Goal: Transaction & Acquisition: Purchase product/service

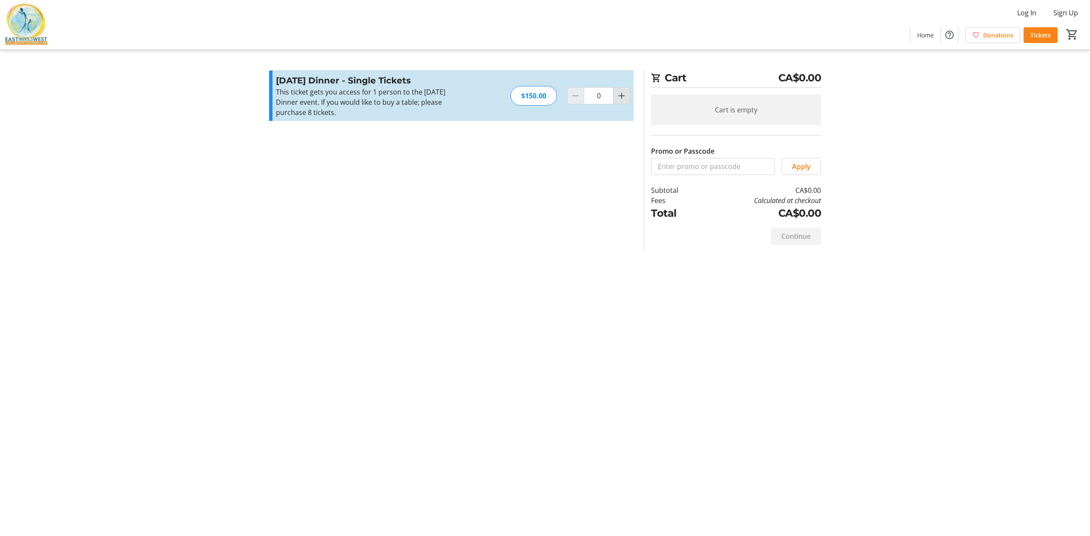
click at [617, 96] on mat-icon "Increment by one" at bounding box center [622, 96] width 10 height 10
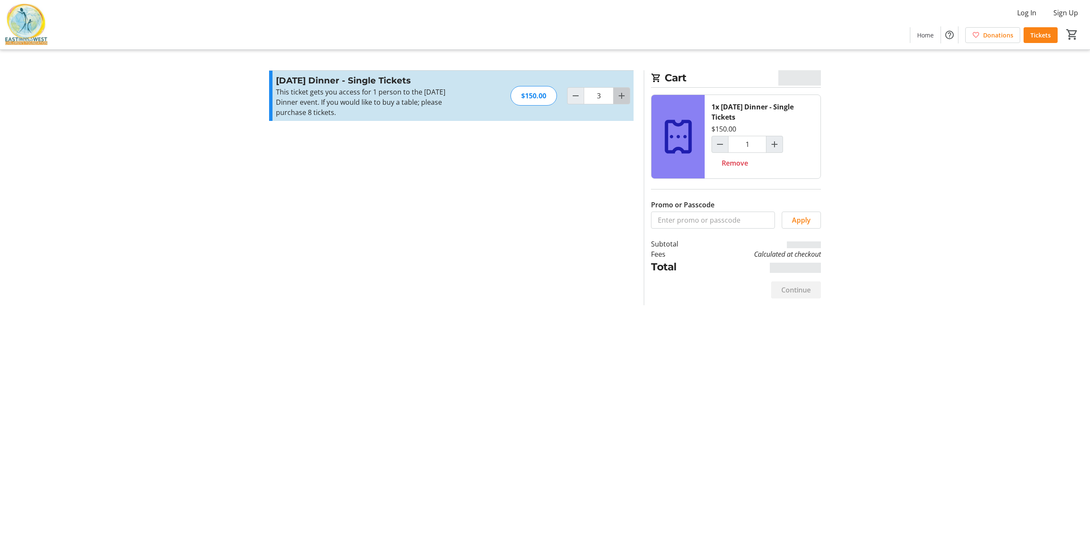
click at [617, 96] on mat-icon "Increment by one" at bounding box center [622, 96] width 10 height 10
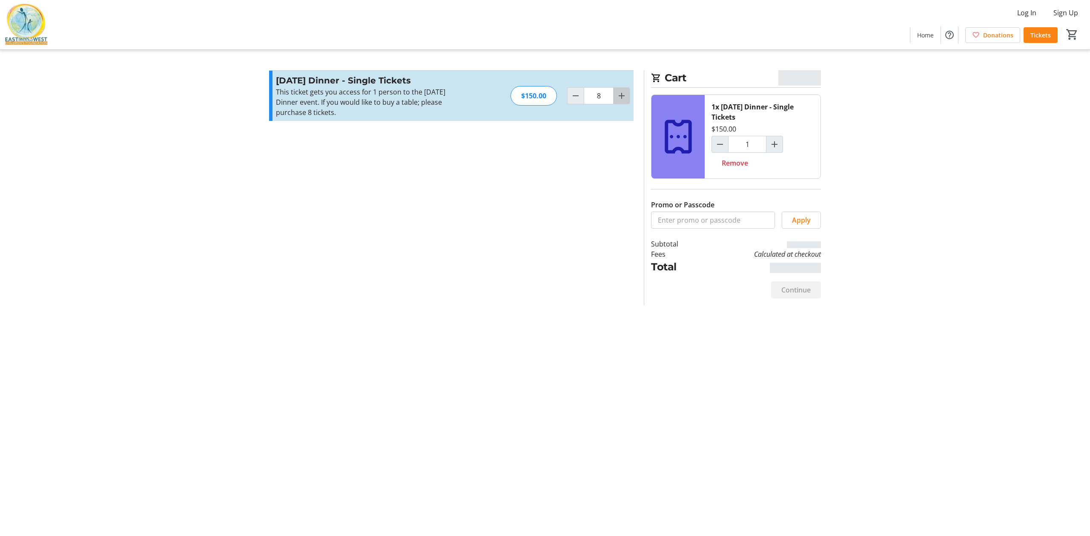
click at [617, 96] on mat-icon "Increment by one" at bounding box center [622, 96] width 10 height 10
type input "10"
click at [619, 95] on mat-icon "Increment by one" at bounding box center [622, 96] width 10 height 10
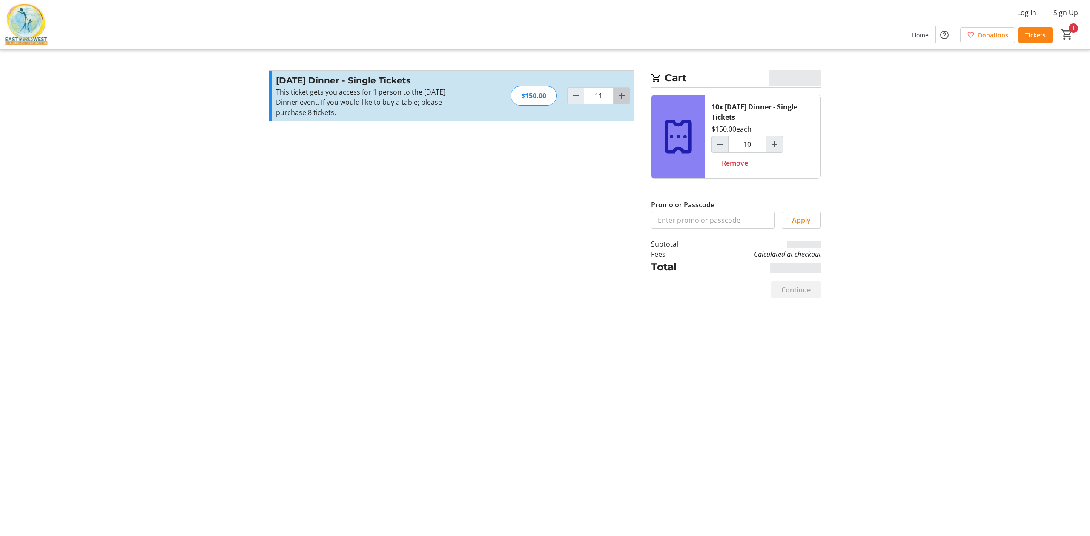
click at [619, 95] on mat-icon "Increment by one" at bounding box center [622, 96] width 10 height 10
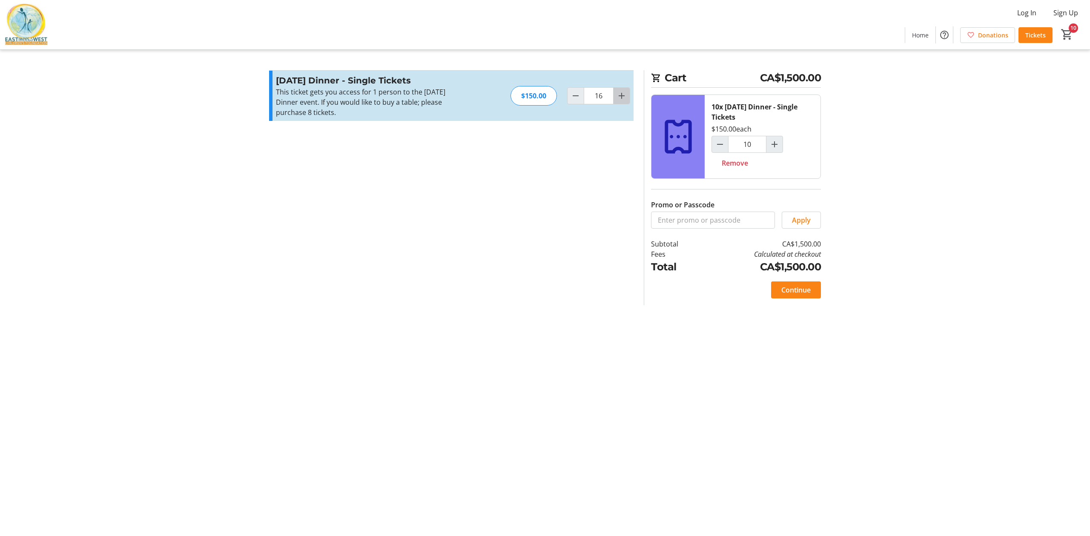
click at [619, 95] on mat-icon "Increment by one" at bounding box center [622, 96] width 10 height 10
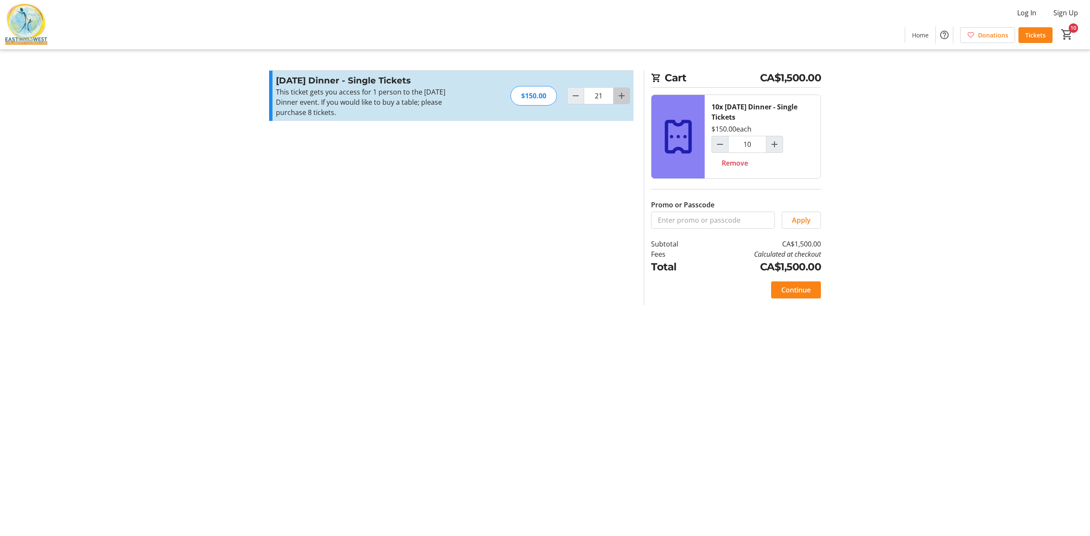
click at [619, 95] on mat-icon "Increment by one" at bounding box center [622, 96] width 10 height 10
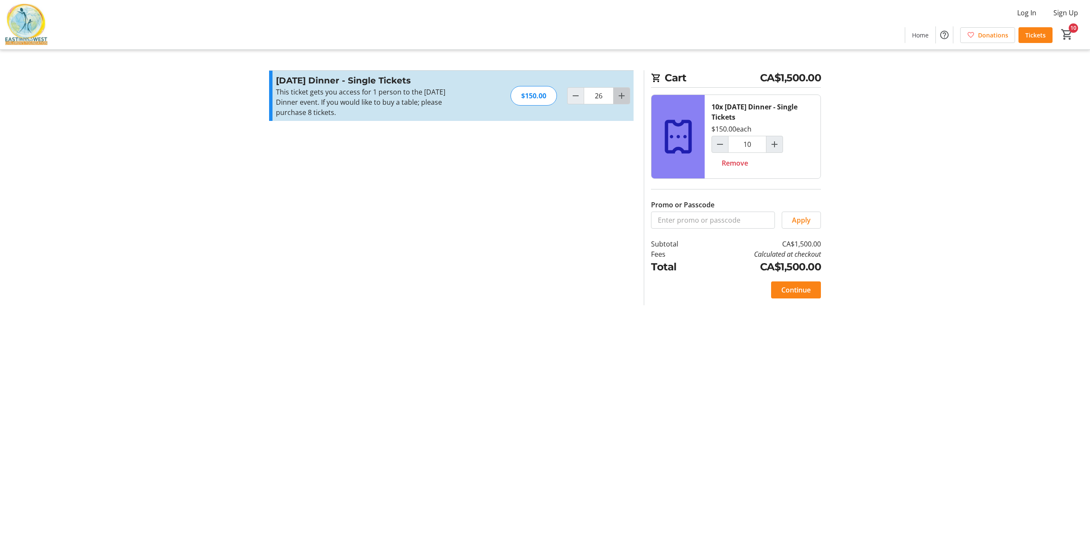
click at [619, 95] on mat-icon "Increment by one" at bounding box center [622, 96] width 10 height 10
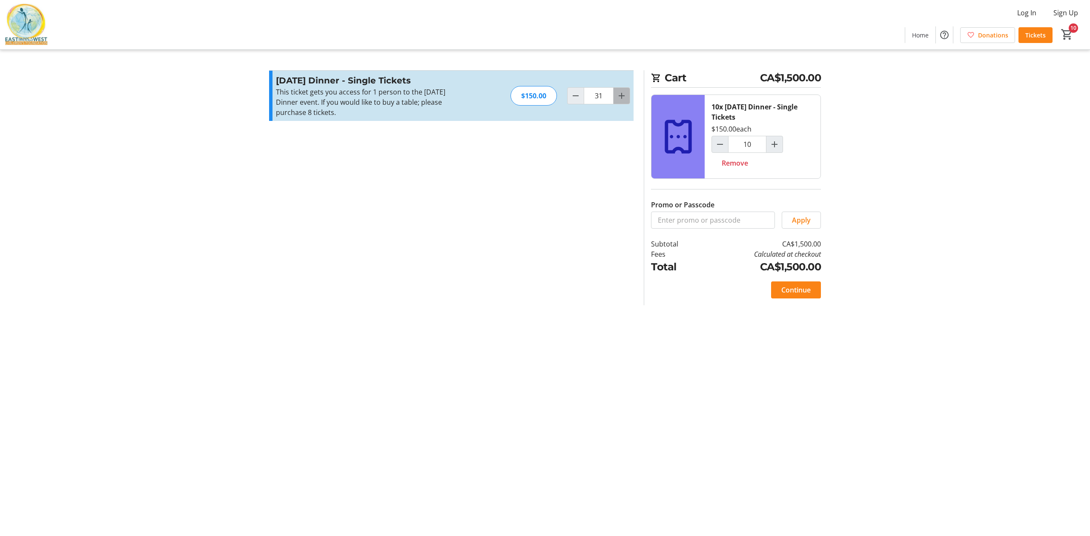
click at [619, 95] on mat-icon "Increment by one" at bounding box center [622, 96] width 10 height 10
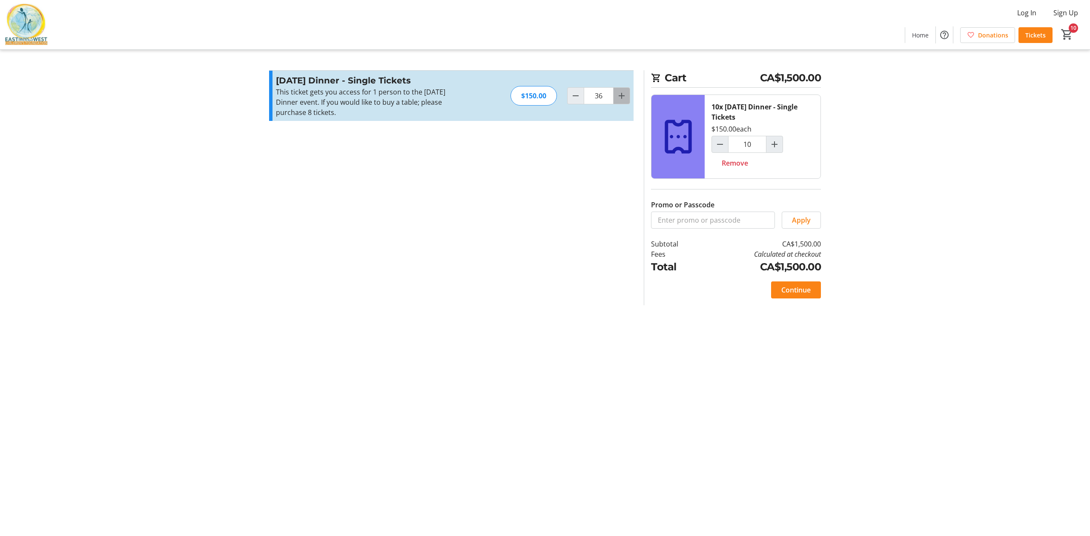
click at [619, 95] on mat-icon "Increment by one" at bounding box center [622, 96] width 10 height 10
type input "39"
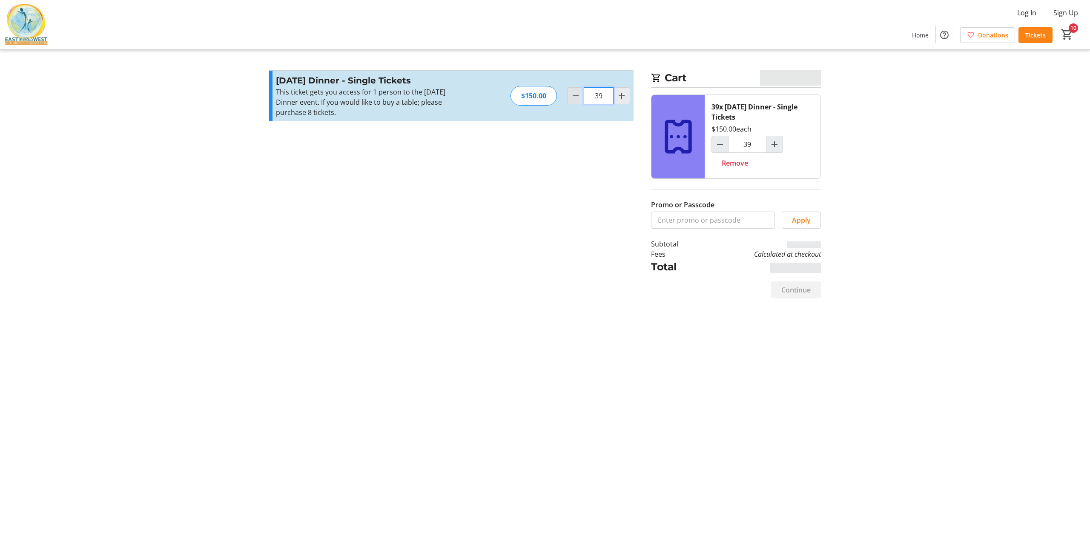
drag, startPoint x: 608, startPoint y: 95, endPoint x: 581, endPoint y: 95, distance: 27.3
click at [581, 95] on div "39" at bounding box center [598, 95] width 63 height 17
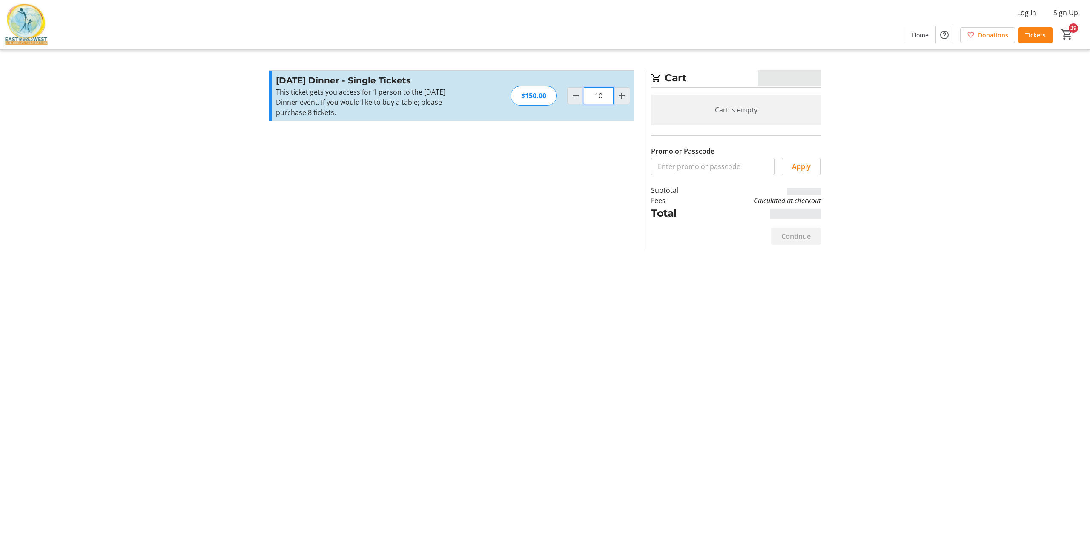
type input "100"
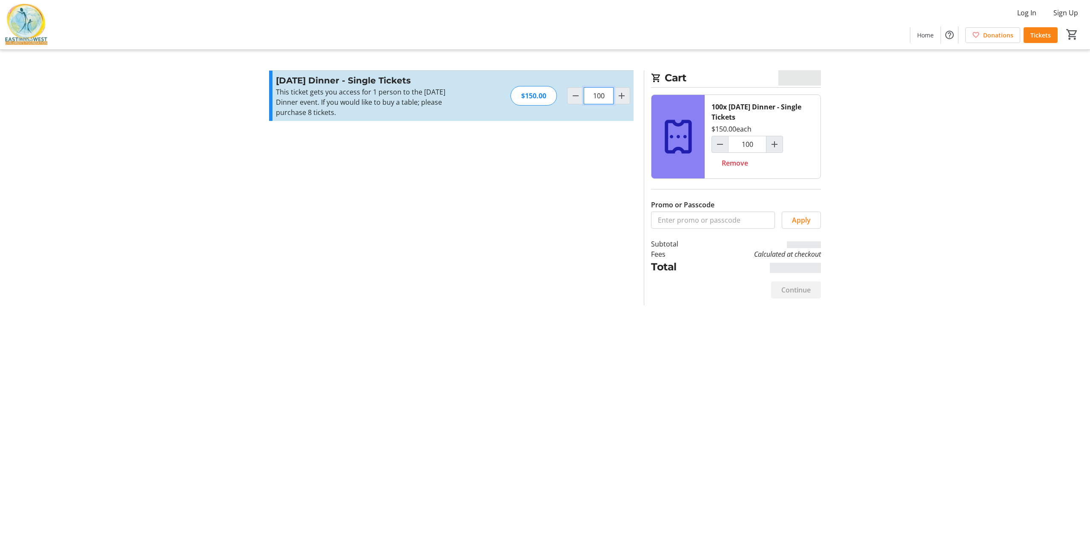
type input "47"
drag, startPoint x: 593, startPoint y: 98, endPoint x: 607, endPoint y: 97, distance: 14.1
click at [607, 97] on input "100" at bounding box center [599, 95] width 30 height 17
type input "0"
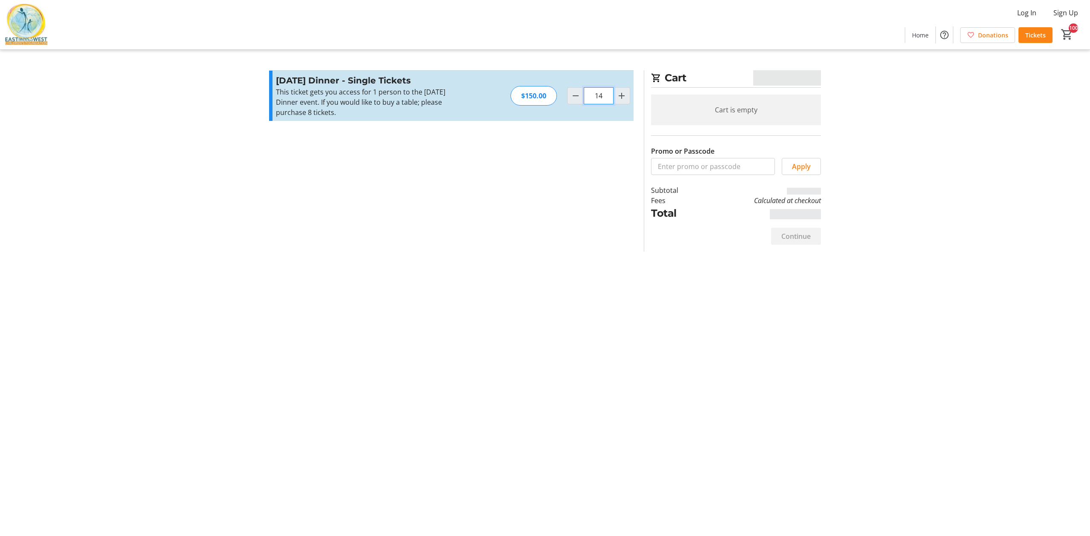
type input "147"
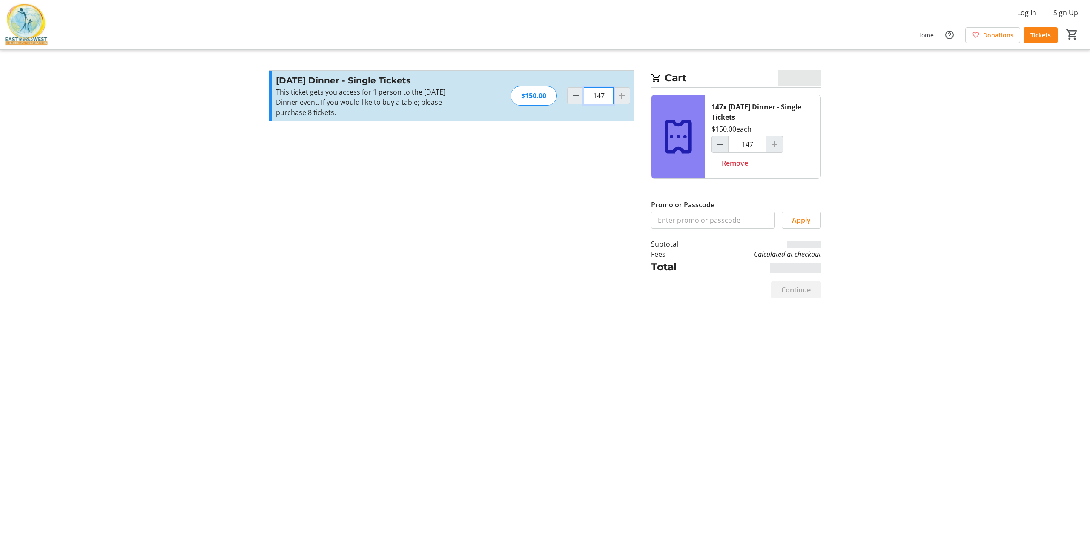
type input "0"
type input "14"
